Goal: Navigation & Orientation: Find specific page/section

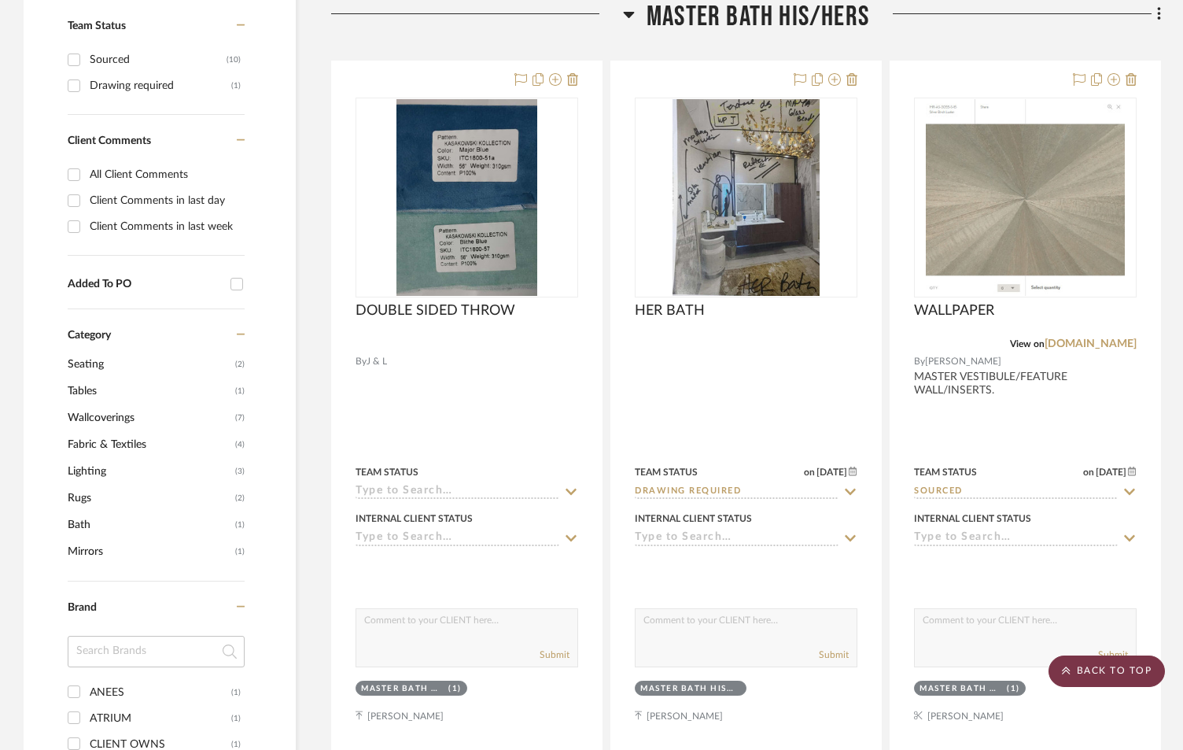
click at [1105, 675] on scroll-to-top-button "BACK TO TOP" at bounding box center [1107, 670] width 116 height 31
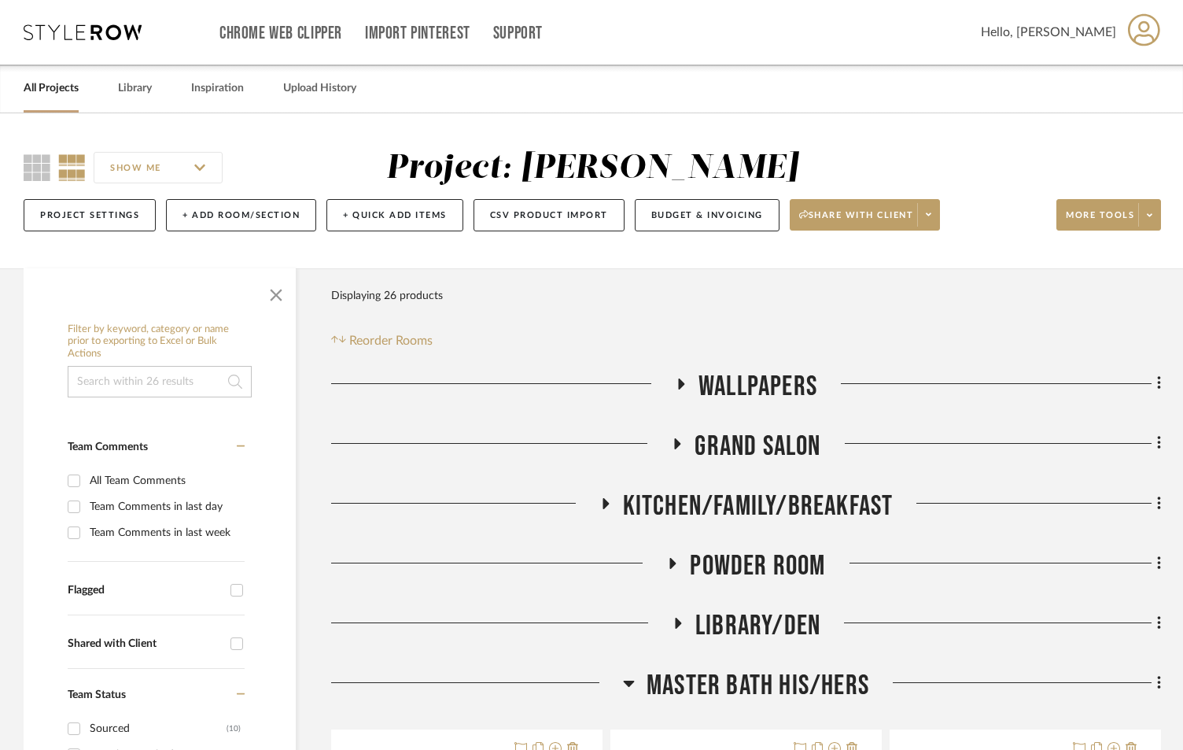
click at [57, 90] on link "All Projects" at bounding box center [51, 88] width 55 height 21
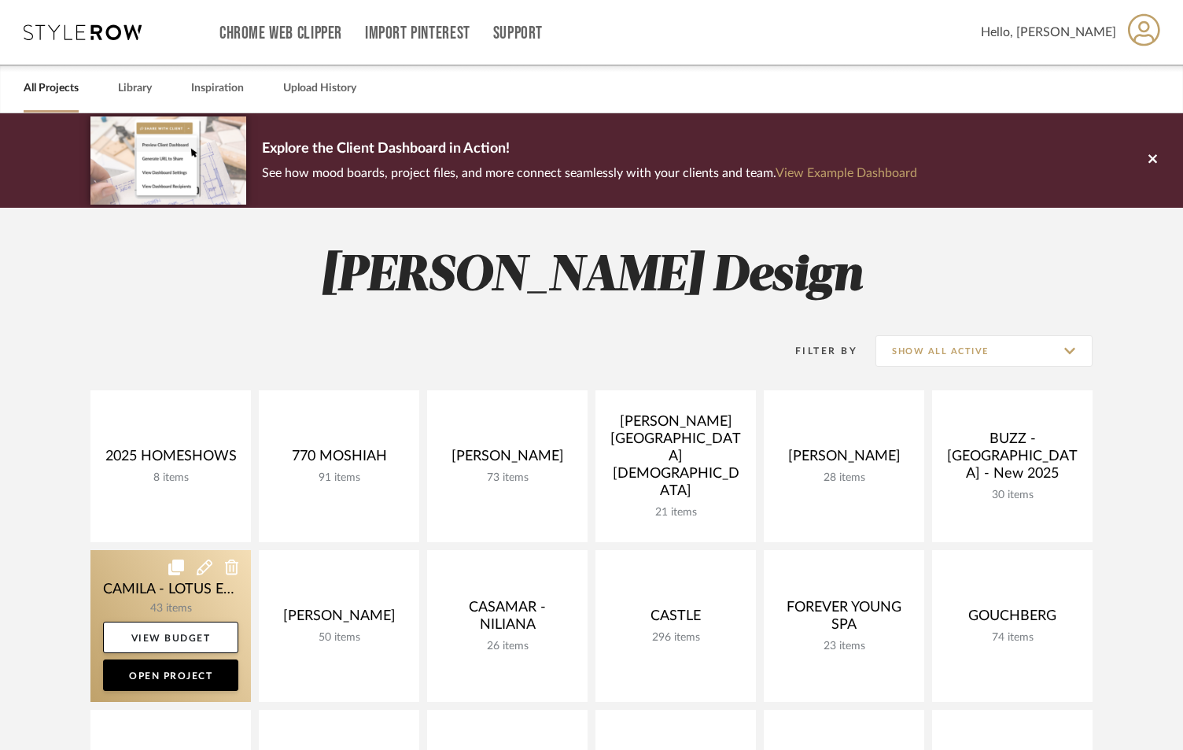
click at [179, 574] on icon at bounding box center [176, 567] width 16 height 16
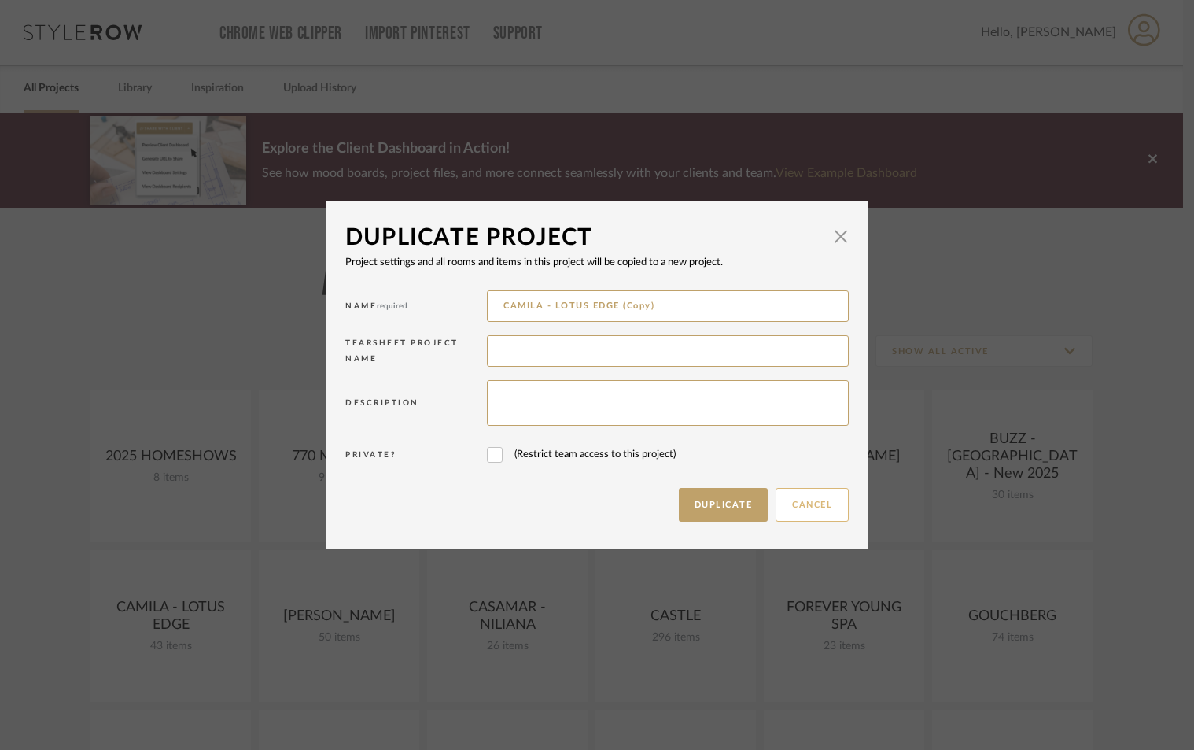
click at [817, 504] on button "Cancel" at bounding box center [812, 505] width 73 height 34
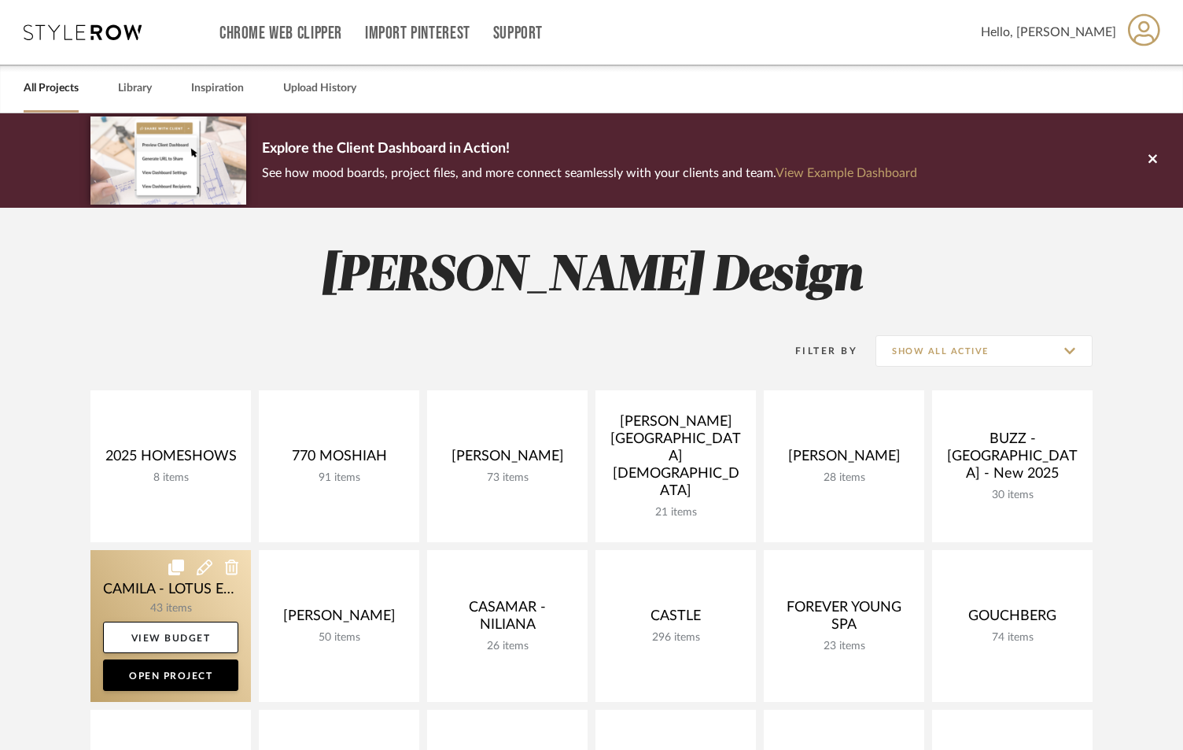
click at [131, 592] on link at bounding box center [170, 626] width 161 height 152
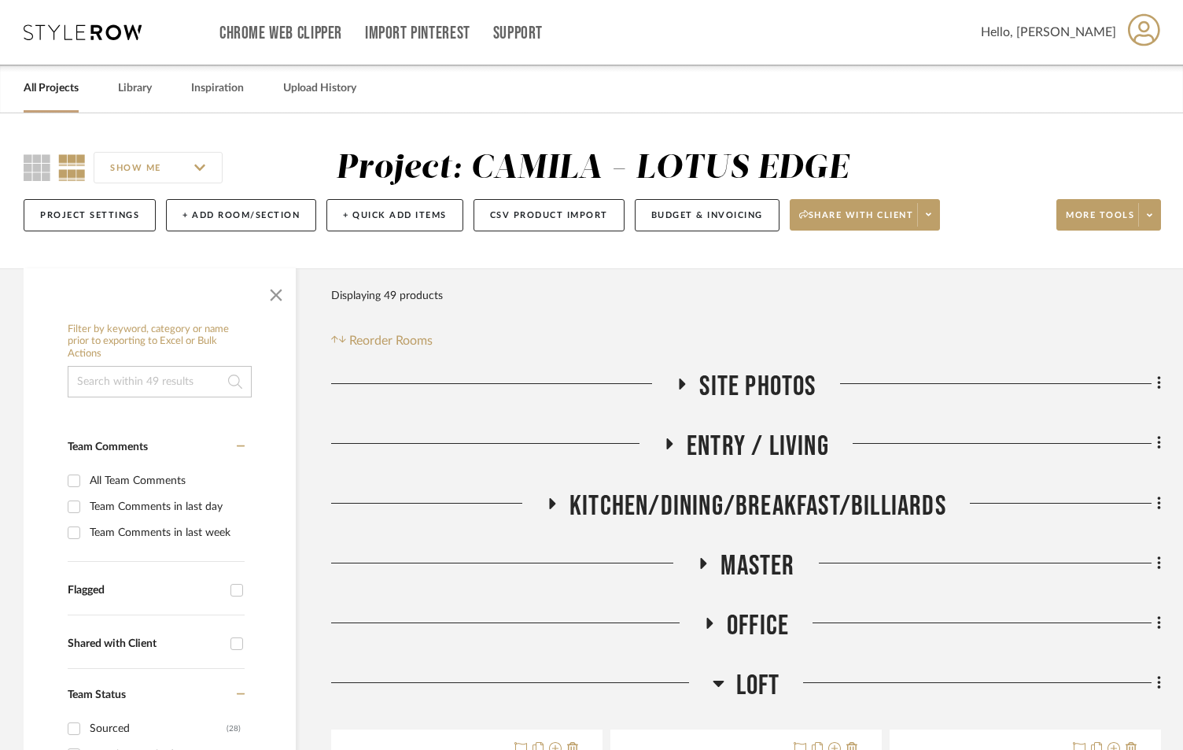
click at [548, 498] on icon at bounding box center [552, 503] width 19 height 12
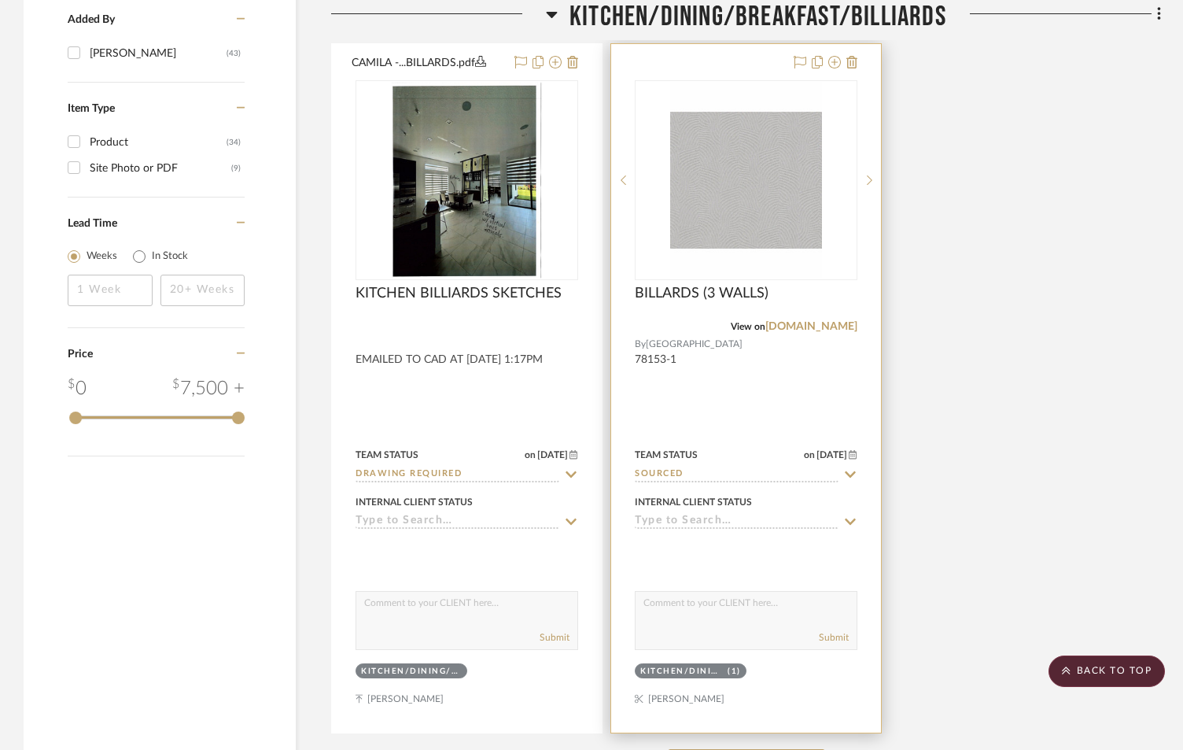
scroll to position [2046, 0]
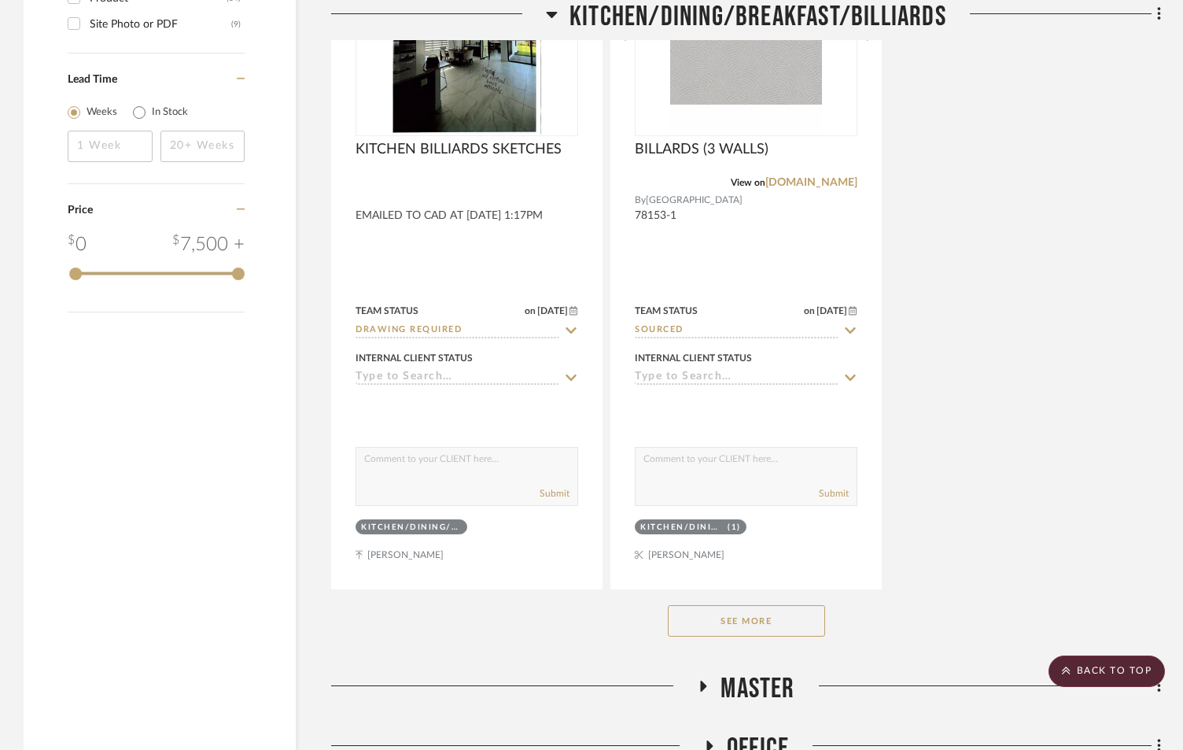
click at [741, 620] on button "See More" at bounding box center [746, 620] width 157 height 31
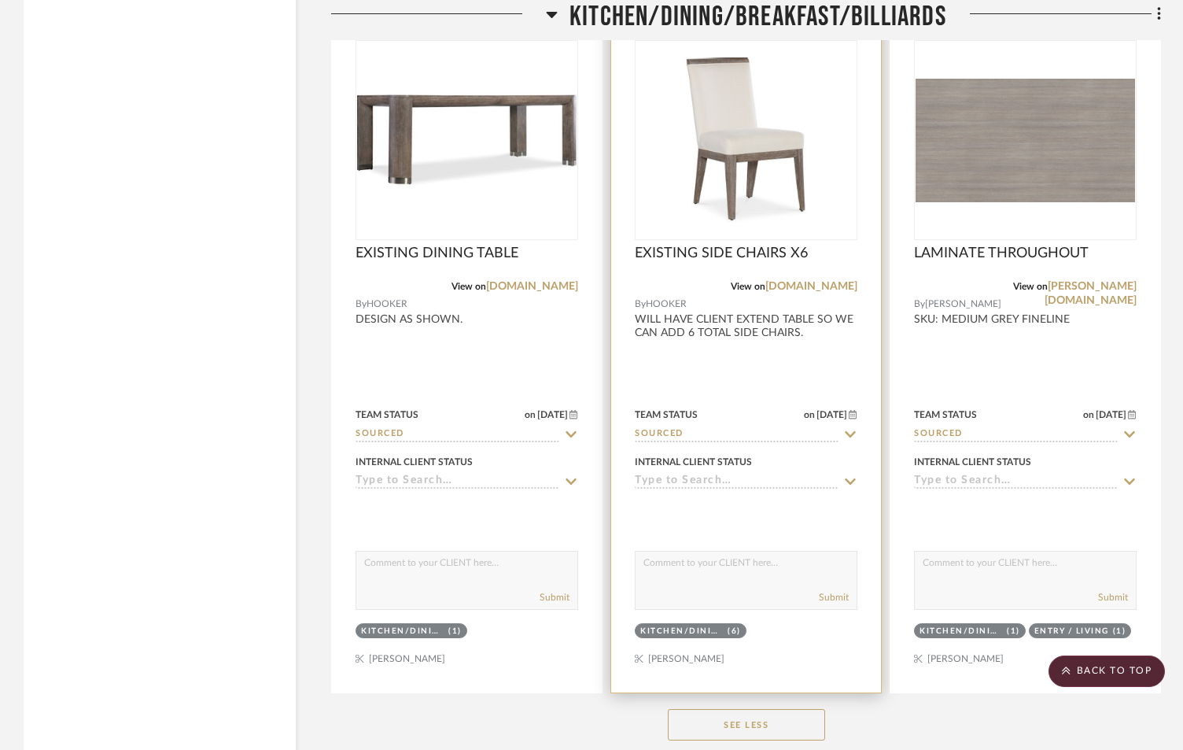
scroll to position [2413, 0]
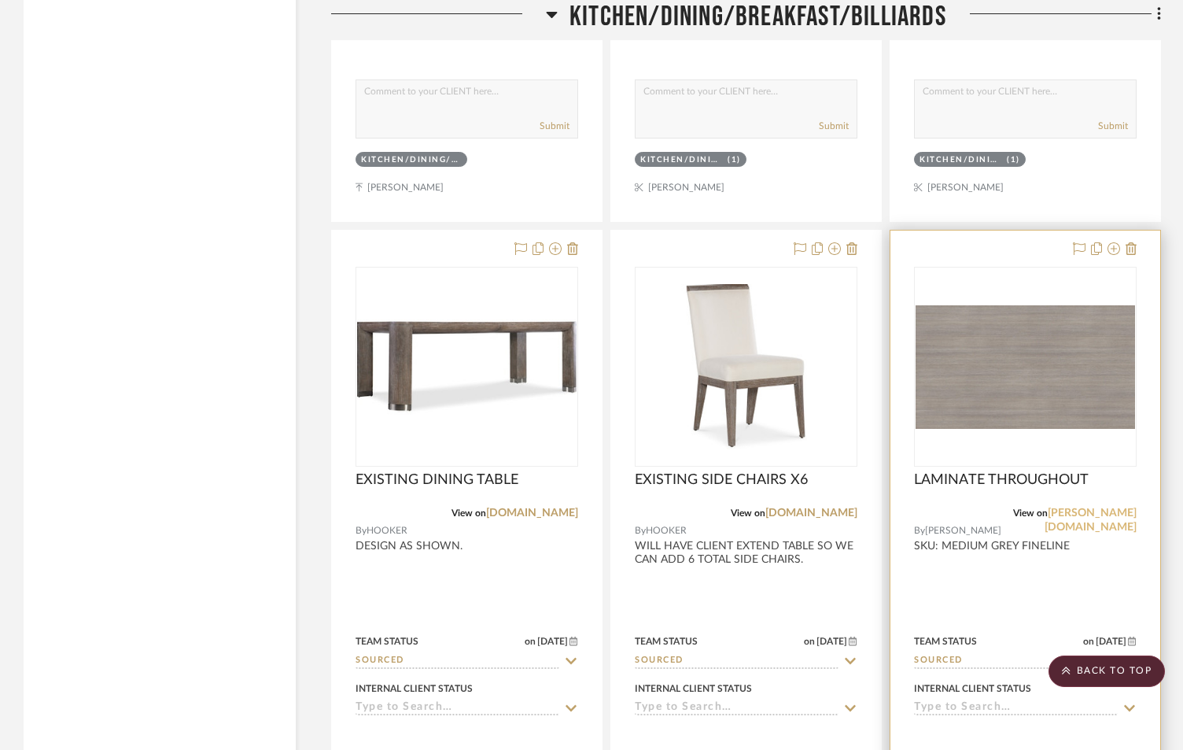
click at [1109, 511] on link "[PERSON_NAME][DOMAIN_NAME]" at bounding box center [1091, 519] width 92 height 25
